Goal: Task Accomplishment & Management: Manage account settings

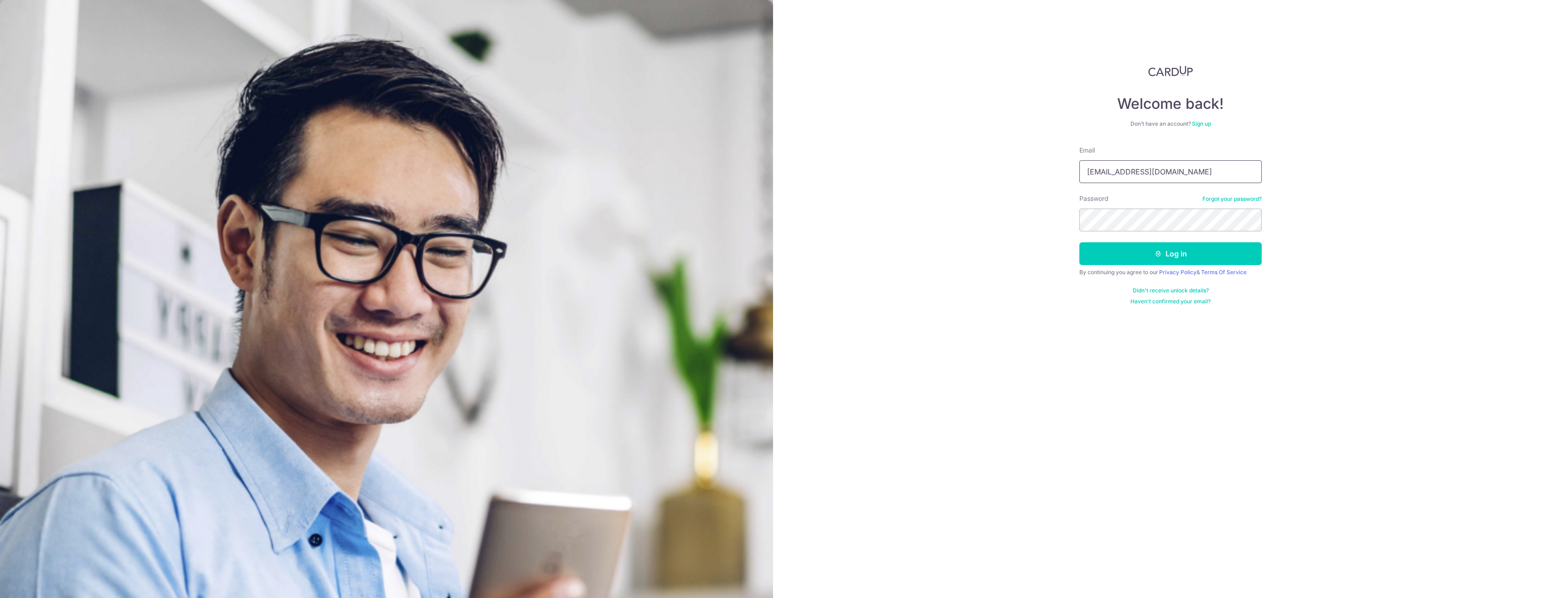
click at [1169, 176] on input "[EMAIL_ADDRESS][DOMAIN_NAME]" at bounding box center [1171, 172] width 183 height 23
type input "[EMAIL_ADDRESS][DOMAIN_NAME]"
click at [1148, 254] on button "Log in" at bounding box center [1171, 253] width 183 height 23
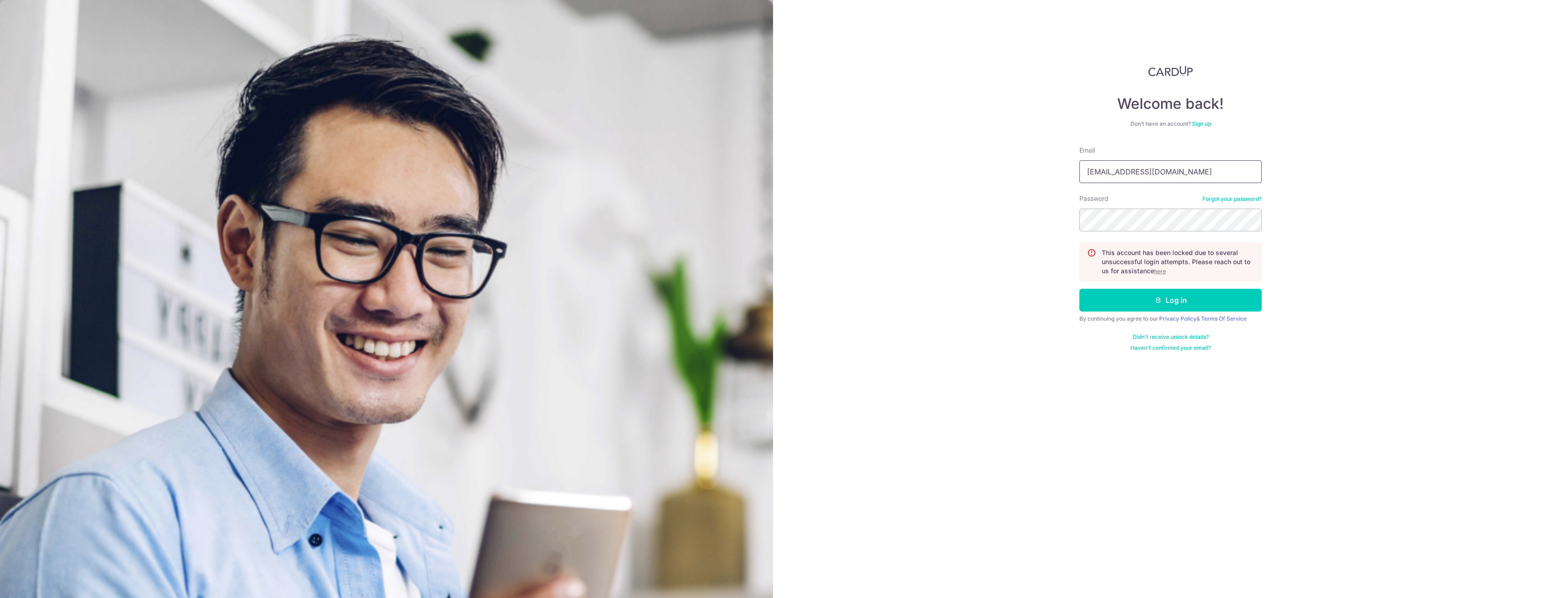
drag, startPoint x: 1161, startPoint y: 172, endPoint x: 1166, endPoint y: 182, distance: 11.2
click at [1161, 172] on input "[EMAIL_ADDRESS][DOMAIN_NAME]" at bounding box center [1171, 172] width 183 height 23
type input "[EMAIL_ADDRESS][DOMAIN_NAME]"
click at [1171, 305] on button "Log in" at bounding box center [1171, 300] width 183 height 23
click at [1163, 167] on input "jh@thewinelot.sg" at bounding box center [1171, 172] width 183 height 23
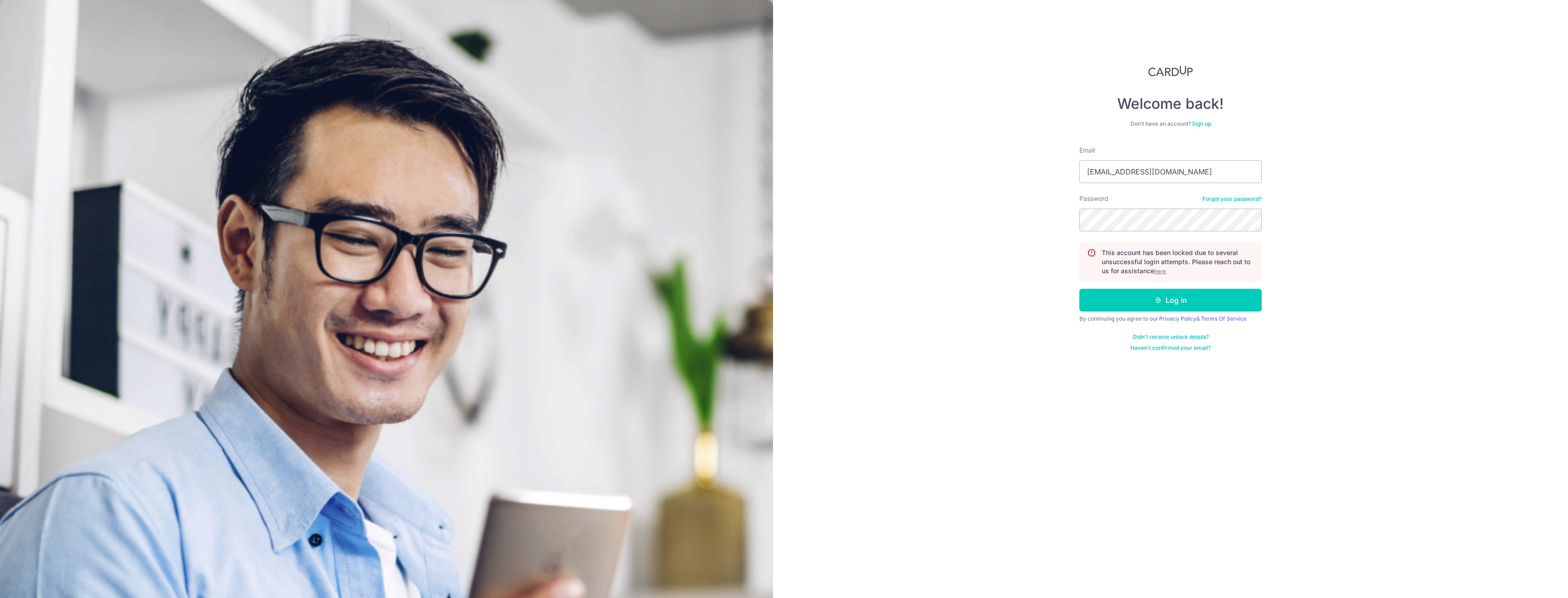
click at [1309, 159] on div "Welcome back! Don’t have an account? Sign up Email jh@thewinelot.sg Password Fo…" at bounding box center [1171, 299] width 795 height 598
type input "[EMAIL_ADDRESS][DOMAIN_NAME]"
click at [1041, 220] on div "Welcome back! Don’t have an account? Sign up Email jannikholm@msn.com Password …" at bounding box center [1171, 299] width 795 height 598
click at [1079, 289] on button "Log in" at bounding box center [1171, 300] width 183 height 23
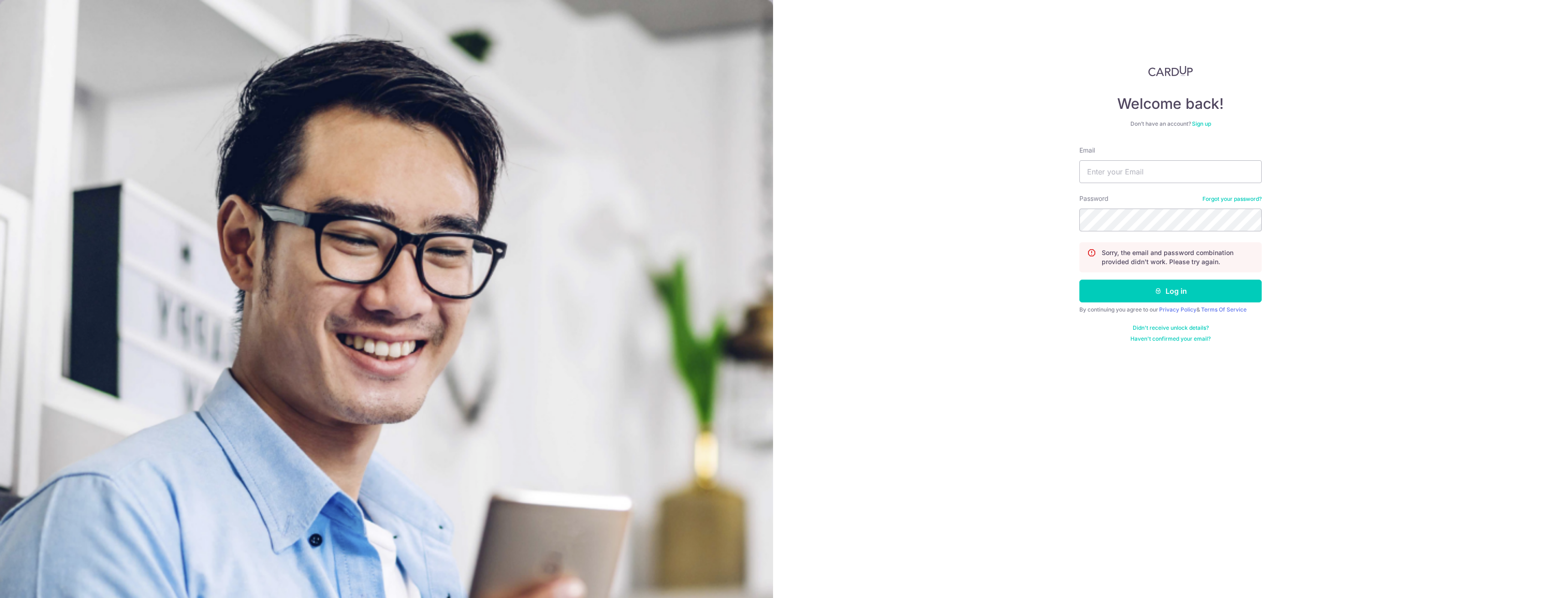
type input "[EMAIL_ADDRESS][DOMAIN_NAME]"
click at [1226, 197] on link "Forgot your password?" at bounding box center [1231, 199] width 59 height 7
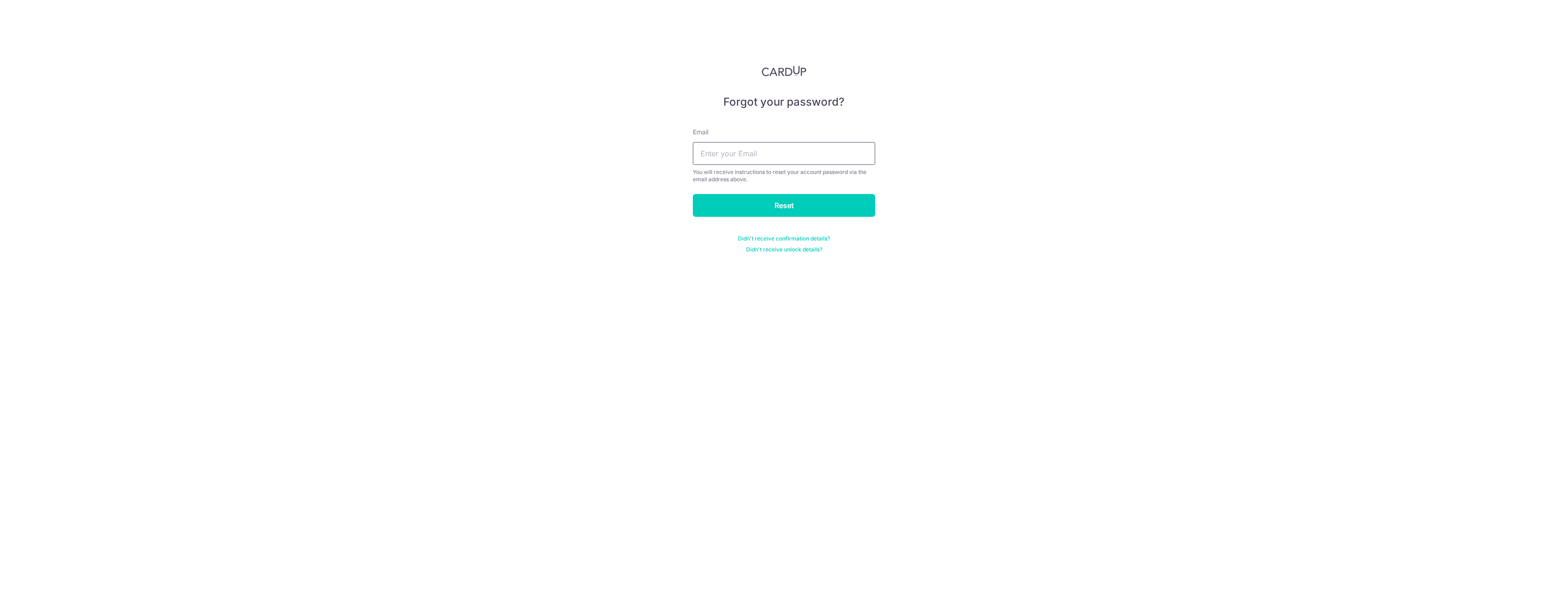
click at [738, 151] on input "text" at bounding box center [784, 153] width 183 height 23
type input "[EMAIL_ADDRESS][DOMAIN_NAME]"
click at [777, 196] on input "Reset" at bounding box center [784, 205] width 183 height 23
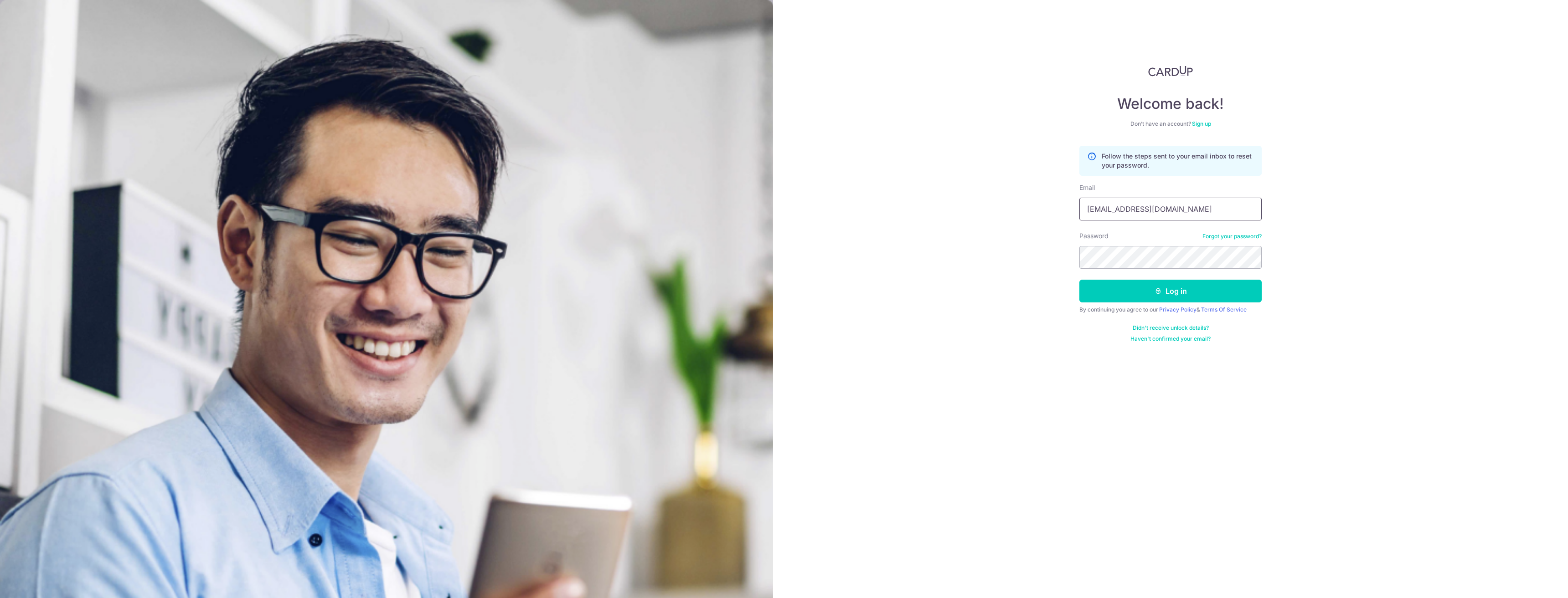
click at [1126, 216] on input "jh@thewinelot.sg" at bounding box center [1171, 209] width 183 height 23
type input "[EMAIL_ADDRESS][DOMAIN_NAME]"
click at [1160, 289] on icon "submit" at bounding box center [1158, 291] width 7 height 7
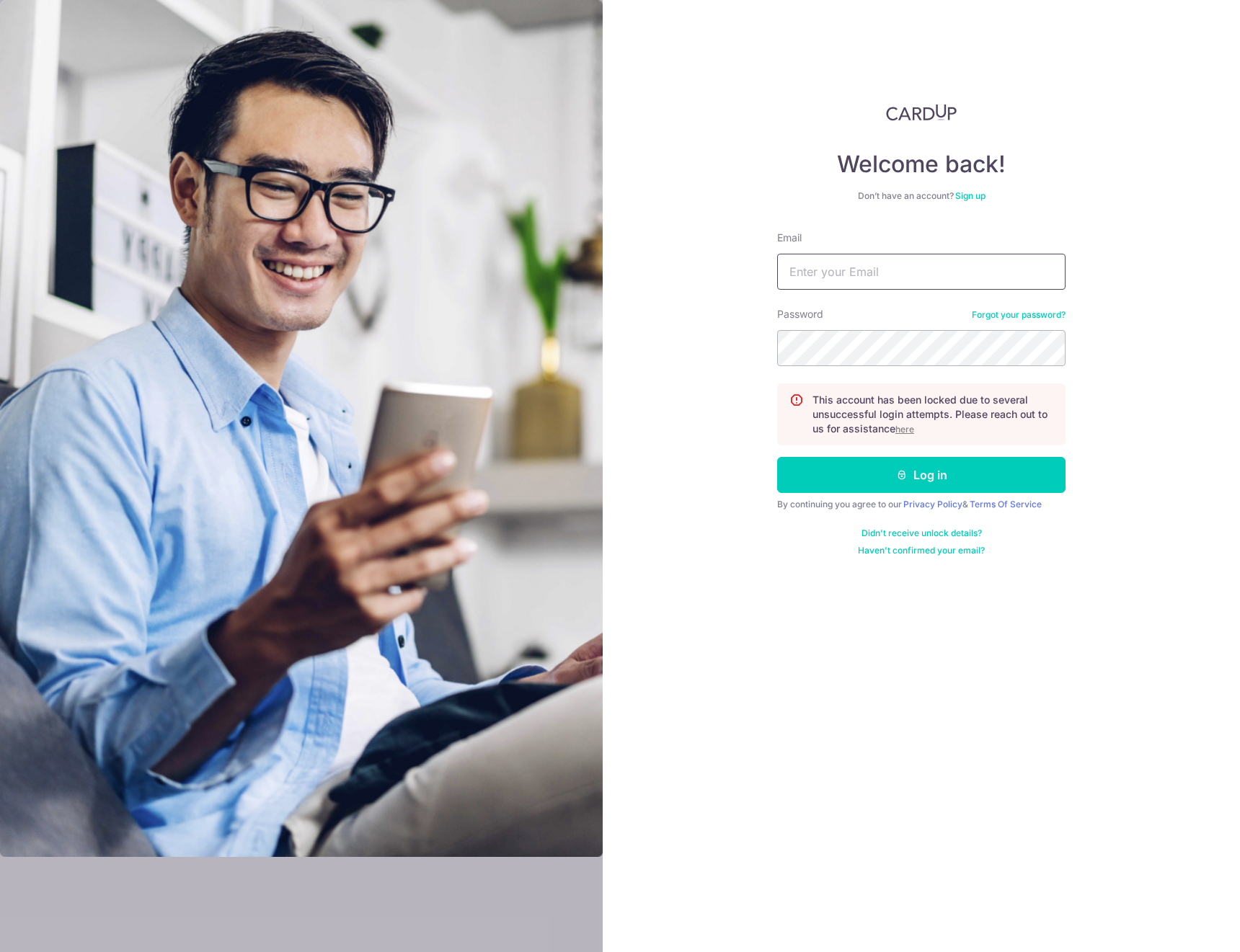
type input "jh@thewinelot.sg"
click at [897, 114] on img at bounding box center [920, 113] width 70 height 17
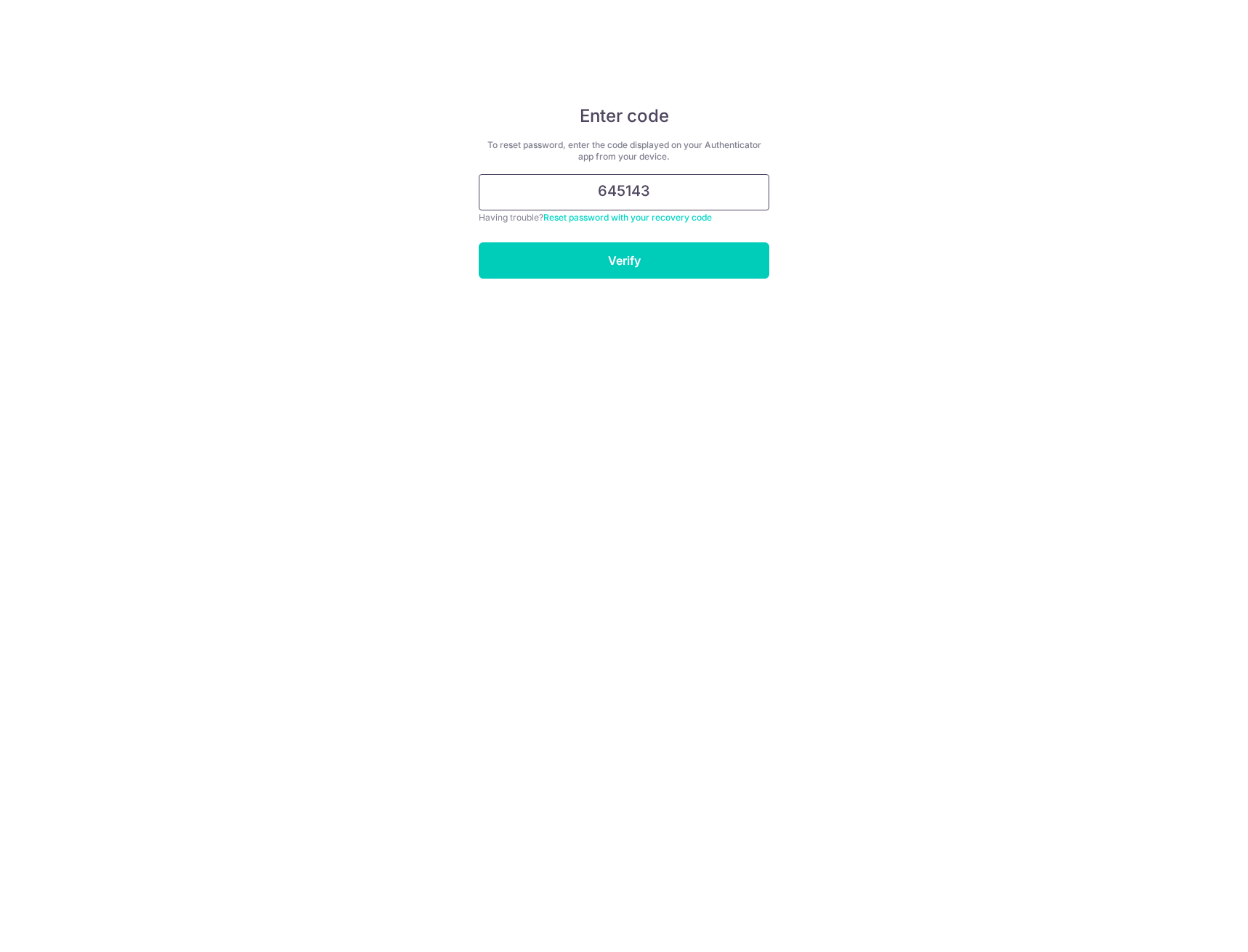
type input "645143"
click at [478, 242] on input "Verify" at bounding box center [624, 260] width 291 height 36
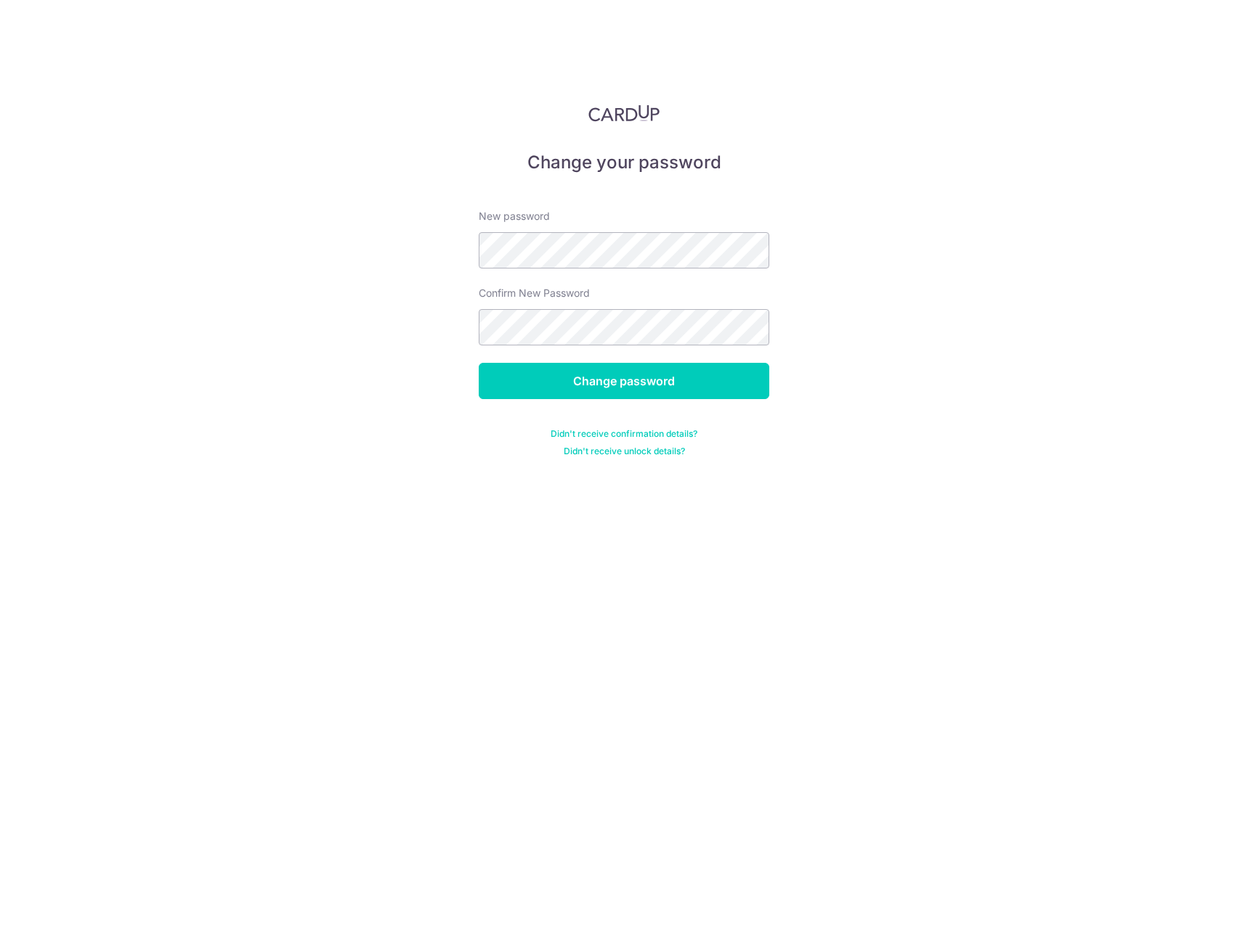
click at [645, 269] on form "New password Confirm New Password Change password Didn't receive confirmation d…" at bounding box center [624, 325] width 291 height 266
click at [130, 206] on div "Change your password New password Confirm New Password Change password Didn't r…" at bounding box center [624, 476] width 1248 height 952
click at [583, 361] on form "New password Confirm New Password Change password Didn't receive confirmation d…" at bounding box center [624, 325] width 291 height 266
click at [594, 385] on input "Change password" at bounding box center [624, 380] width 291 height 36
